Goal: Task Accomplishment & Management: Complete application form

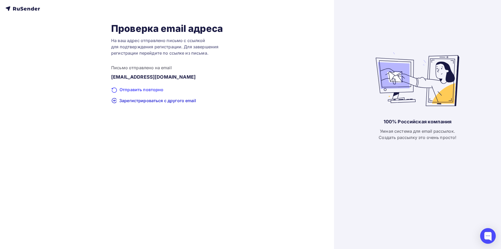
click at [142, 92] on div "Отправить повторно" at bounding box center [167, 89] width 112 height 7
